Goal: Transaction & Acquisition: Purchase product/service

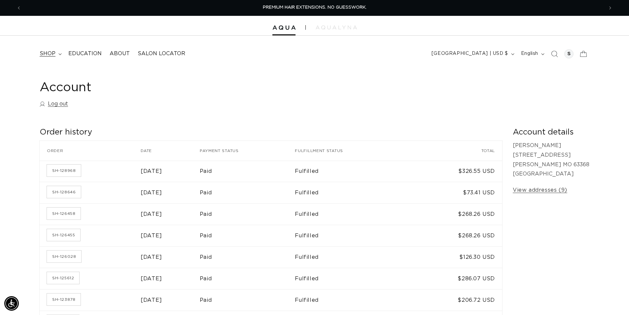
click at [60, 55] on icon at bounding box center [59, 54] width 3 height 2
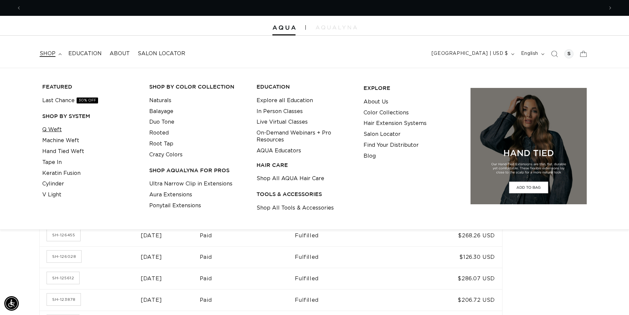
scroll to position [0, 582]
click at [51, 128] on link "Q Weft" at bounding box center [51, 129] width 19 height 11
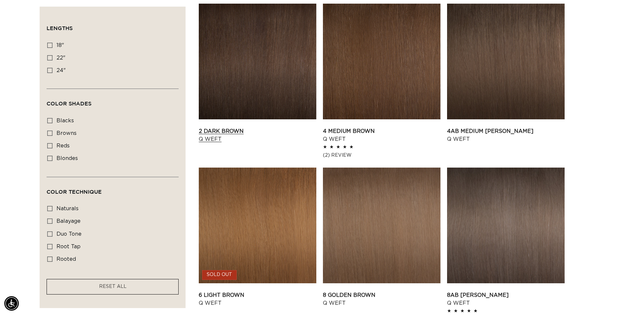
scroll to position [0, 582]
click at [225, 130] on link "2 Dark Brown Q Weft" at bounding box center [257, 135] width 117 height 16
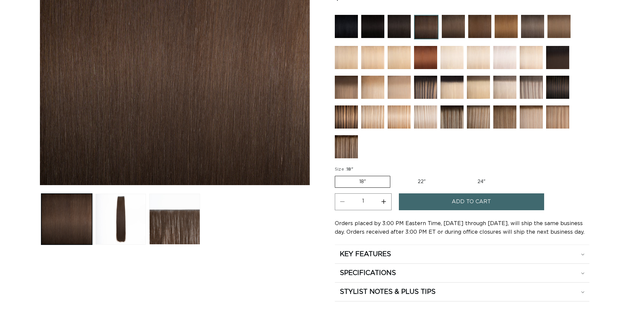
scroll to position [99, 0]
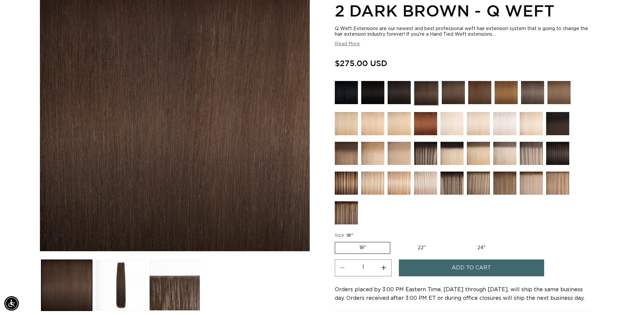
click at [347, 181] on img at bounding box center [346, 182] width 23 height 23
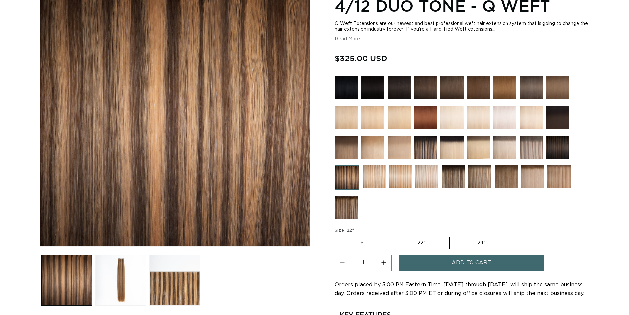
scroll to position [132, 0]
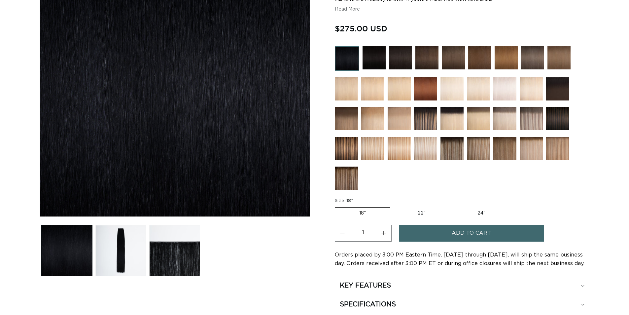
scroll to position [132, 0]
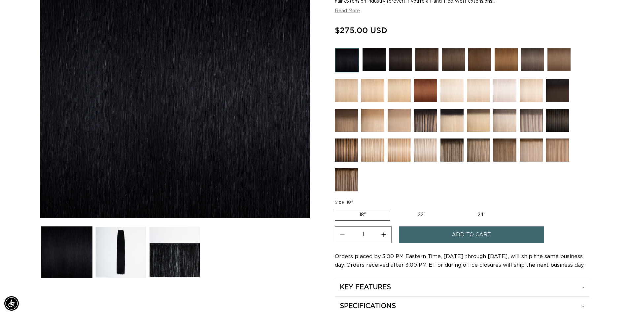
click at [338, 149] on img at bounding box center [346, 149] width 23 height 23
